Goal: Task Accomplishment & Management: Use online tool/utility

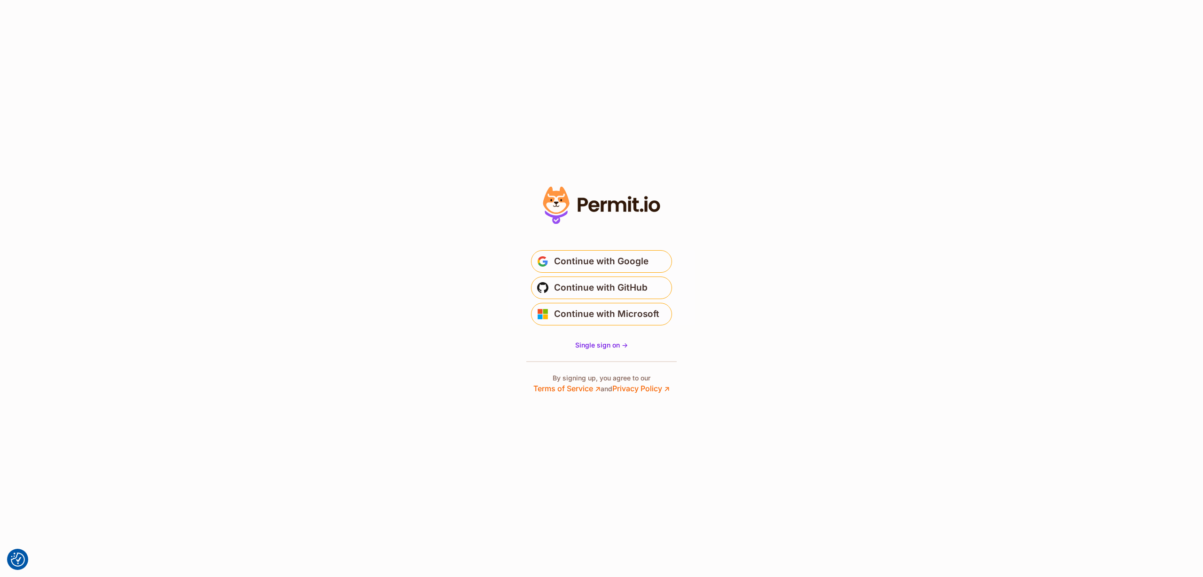
click at [929, 265] on section "* Or" at bounding box center [601, 288] width 1203 height 577
click at [824, 109] on section "* Or" at bounding box center [601, 288] width 1203 height 577
click at [1001, 87] on section "* Or" at bounding box center [601, 288] width 1203 height 577
click at [951, 62] on section "* Or" at bounding box center [601, 288] width 1203 height 577
drag, startPoint x: 645, startPoint y: 260, endPoint x: 771, endPoint y: 278, distance: 127.7
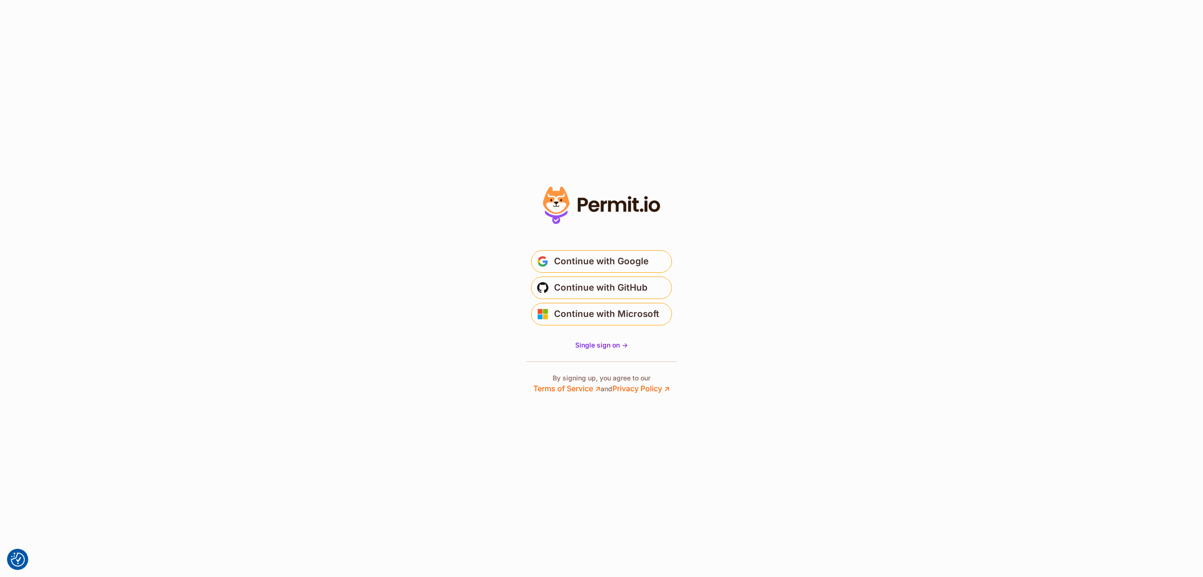
click at [645, 260] on span "Continue with Google" at bounding box center [601, 261] width 94 height 15
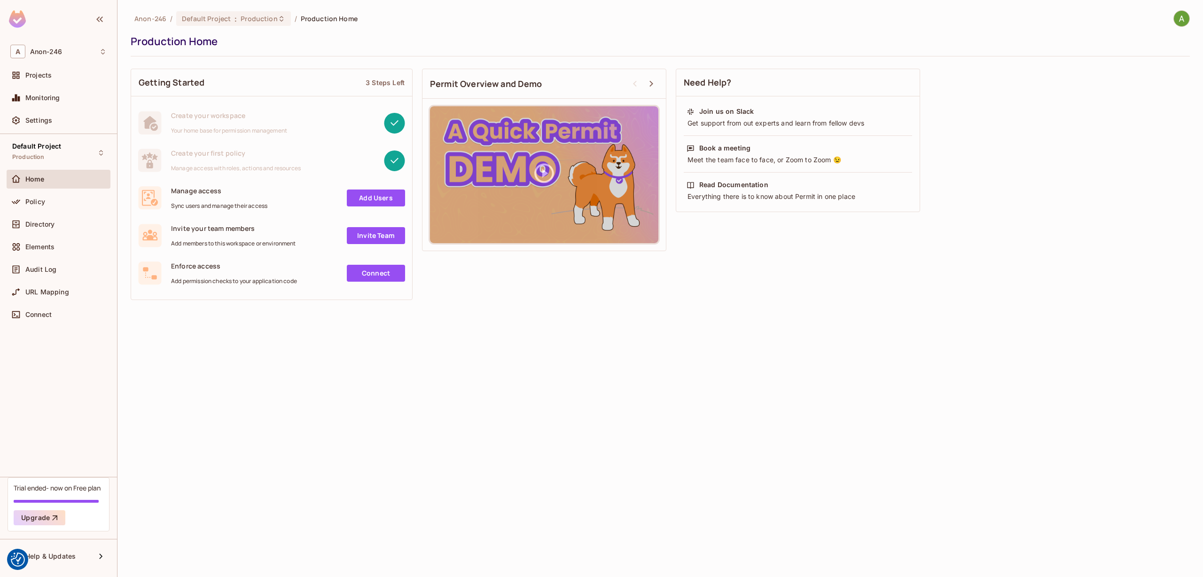
click at [63, 189] on div "Home" at bounding box center [59, 181] width 104 height 23
click at [54, 201] on div "Policy" at bounding box center [65, 202] width 81 height 8
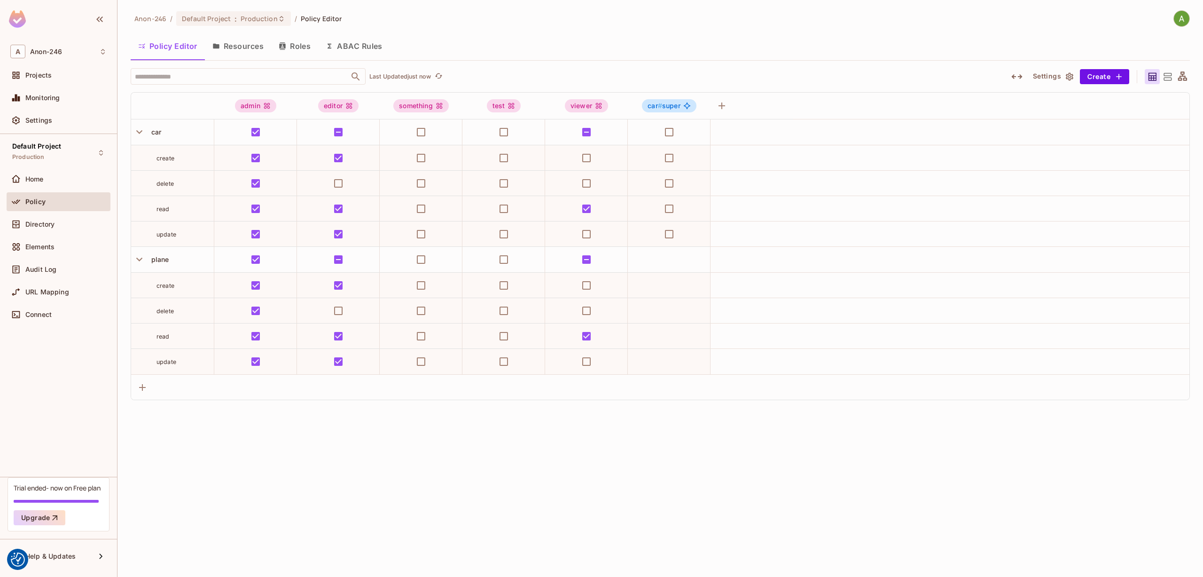
click at [304, 48] on button "Roles" at bounding box center [294, 45] width 47 height 23
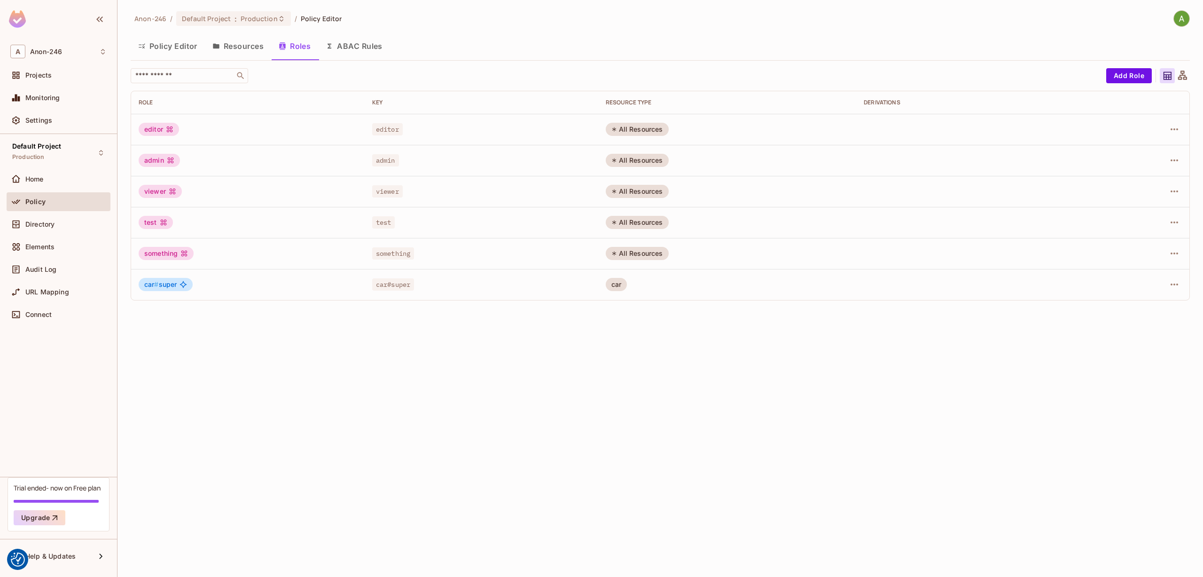
click at [158, 52] on button "Policy Editor" at bounding box center [168, 45] width 74 height 23
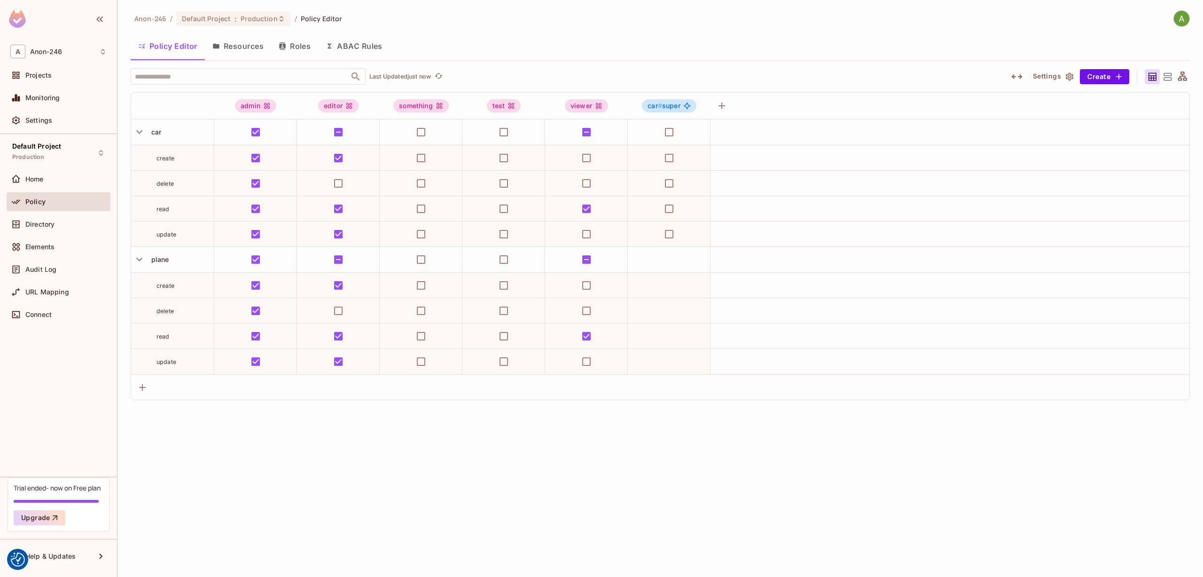
click at [232, 49] on button "Resources" at bounding box center [238, 45] width 66 height 23
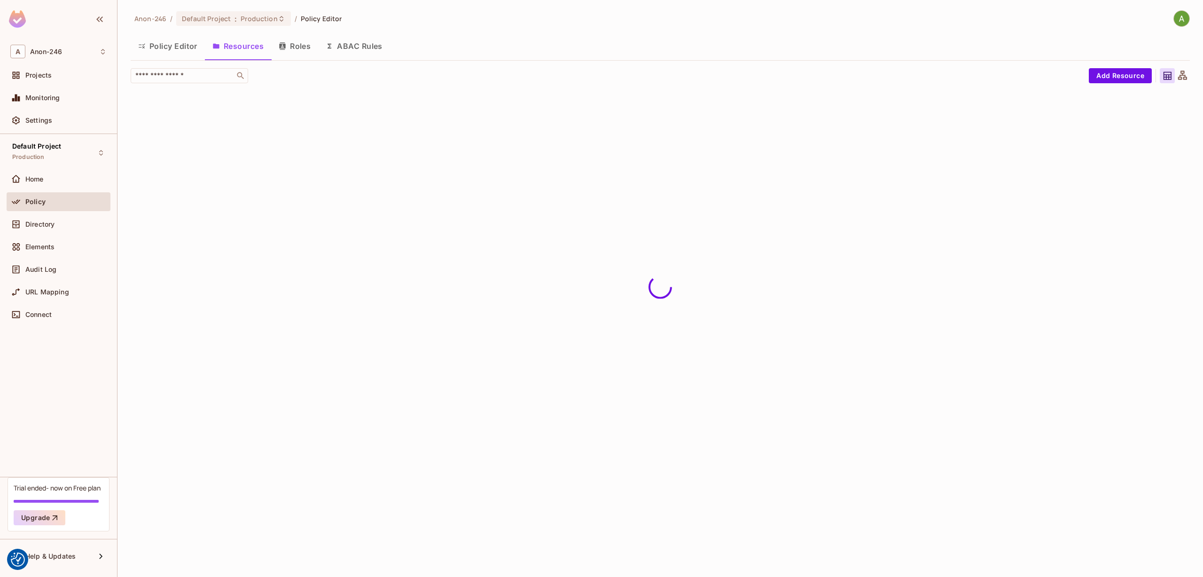
click at [153, 49] on button "Policy Editor" at bounding box center [168, 45] width 74 height 23
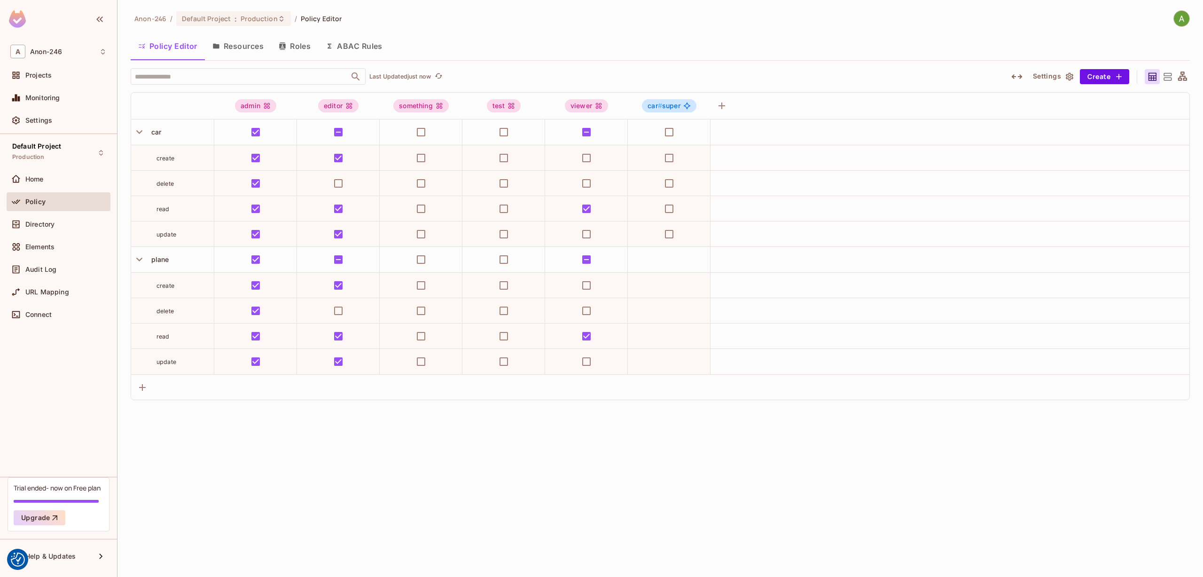
click at [227, 49] on button "Resources" at bounding box center [238, 45] width 66 height 23
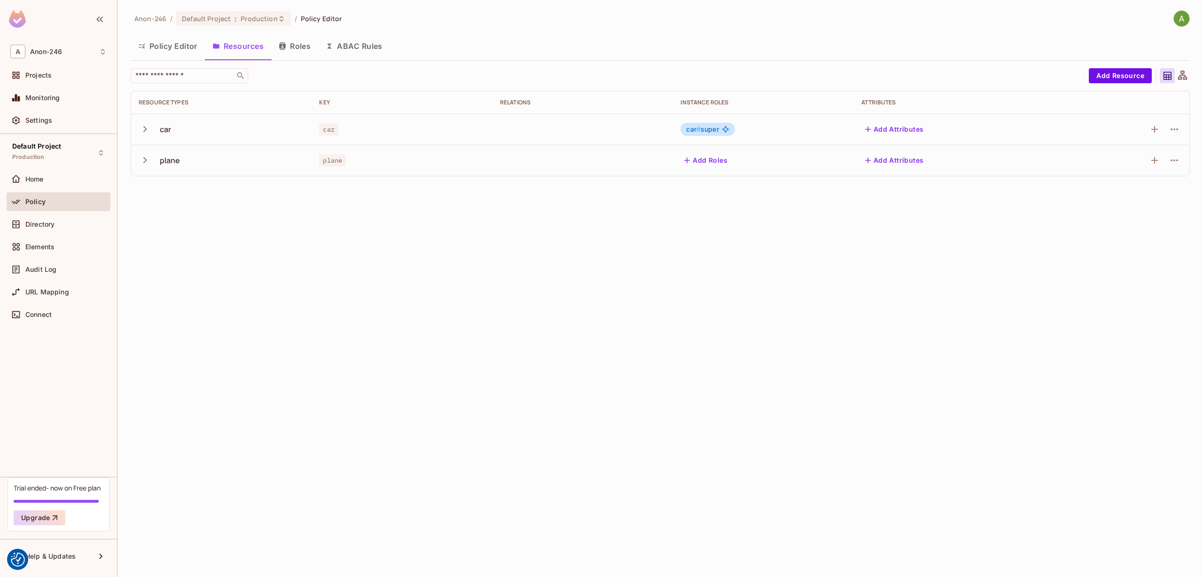
click at [895, 129] on button "Add Attributes" at bounding box center [894, 129] width 66 height 15
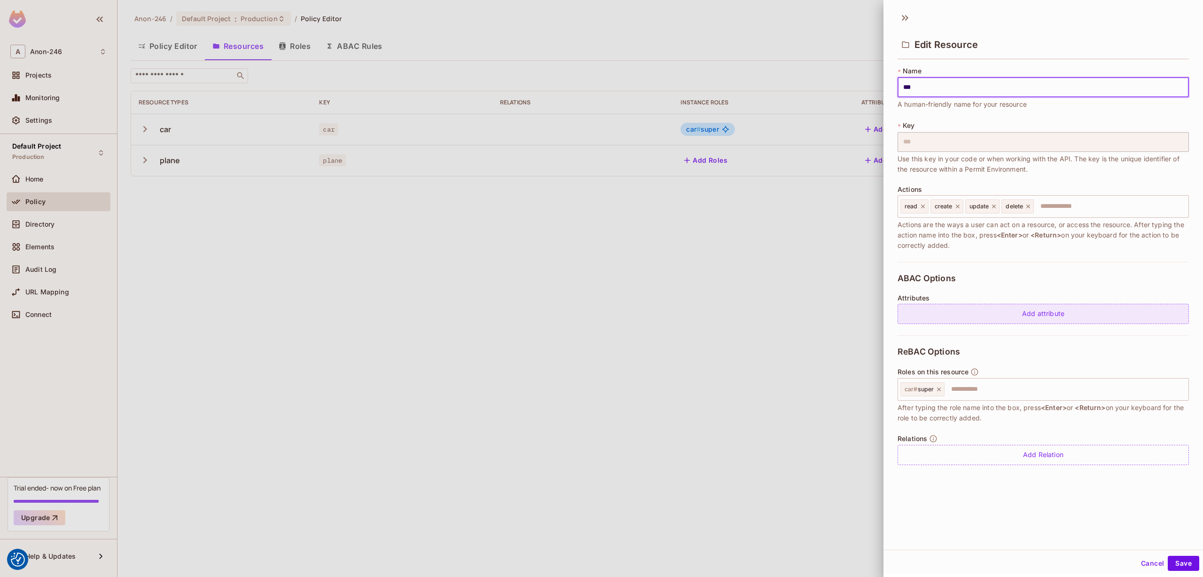
click at [1046, 314] on div "Add attribute" at bounding box center [1043, 314] width 291 height 20
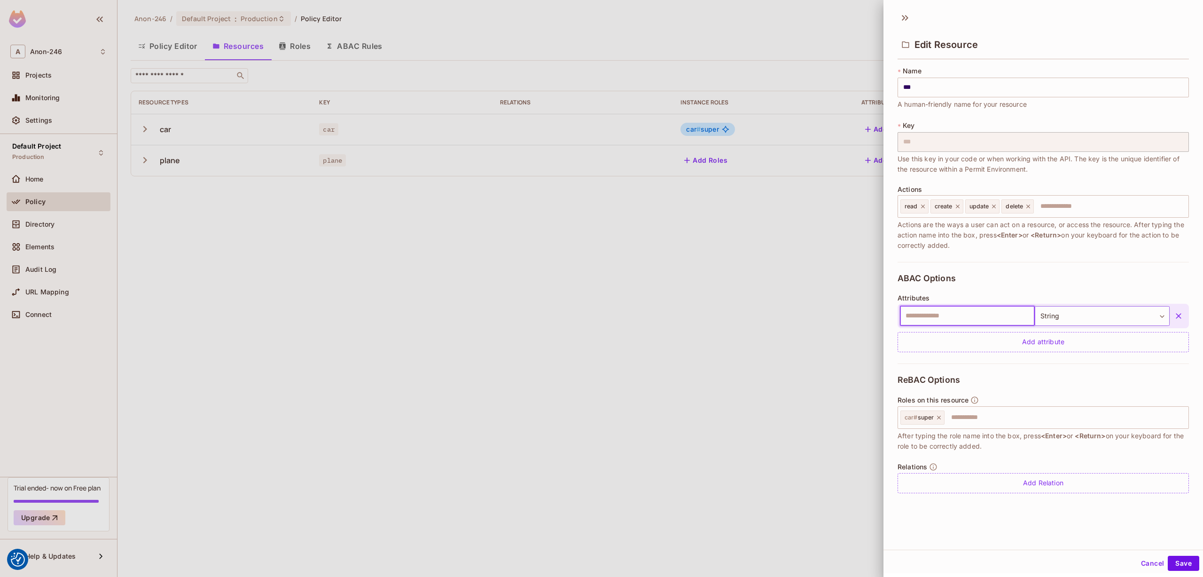
click at [1095, 314] on body "We use cookies to enhance your browsing experience, serve personalized ads or c…" at bounding box center [601, 288] width 1203 height 577
drag, startPoint x: 566, startPoint y: 260, endPoint x: 577, endPoint y: 272, distance: 16.3
click at [567, 259] on div at bounding box center [601, 288] width 1203 height 577
click at [893, 203] on div "* Name *** ​ A human-friendly name for your resource * Key *** ​ Use this key i…" at bounding box center [1043, 283] width 320 height 442
drag, startPoint x: 1138, startPoint y: 562, endPoint x: 1132, endPoint y: 562, distance: 6.6
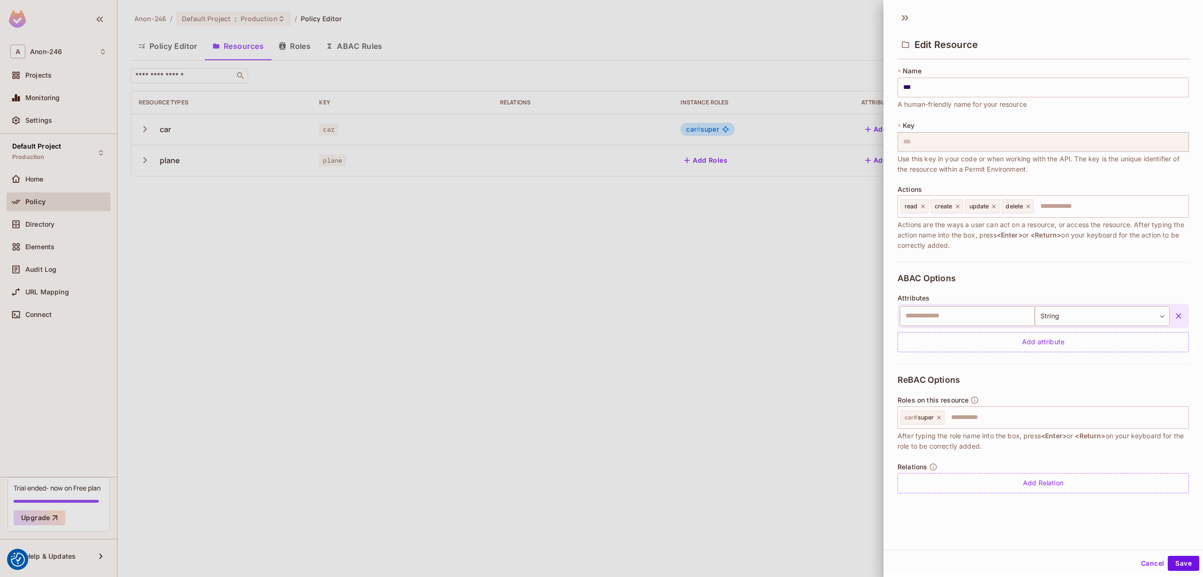
click at [1137, 562] on button "Cancel" at bounding box center [1152, 562] width 31 height 15
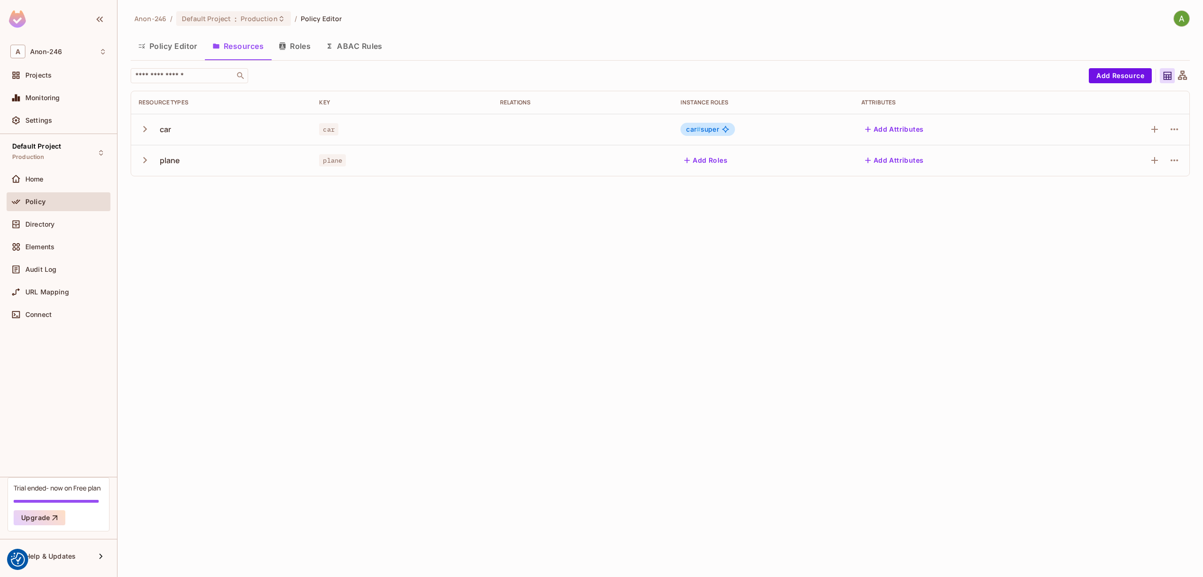
click at [172, 50] on button "Policy Editor" at bounding box center [168, 45] width 74 height 23
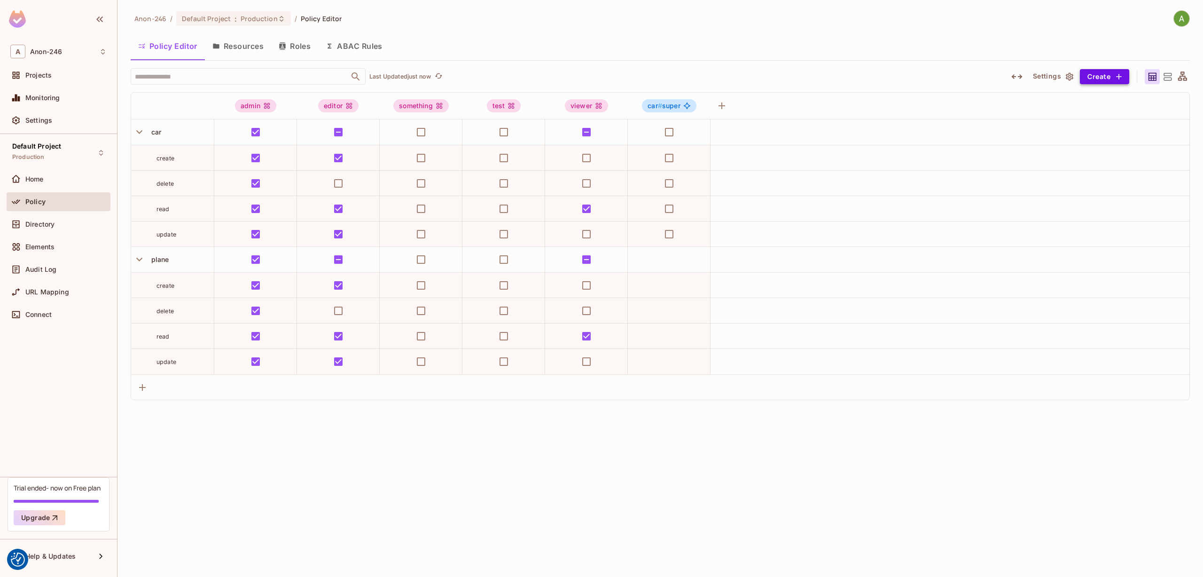
click at [1125, 76] on button "Create" at bounding box center [1104, 76] width 49 height 15
drag, startPoint x: 708, startPoint y: 68, endPoint x: 714, endPoint y: 53, distance: 15.6
click at [712, 57] on div at bounding box center [601, 288] width 1203 height 577
